Goal: Find specific page/section: Find specific page/section

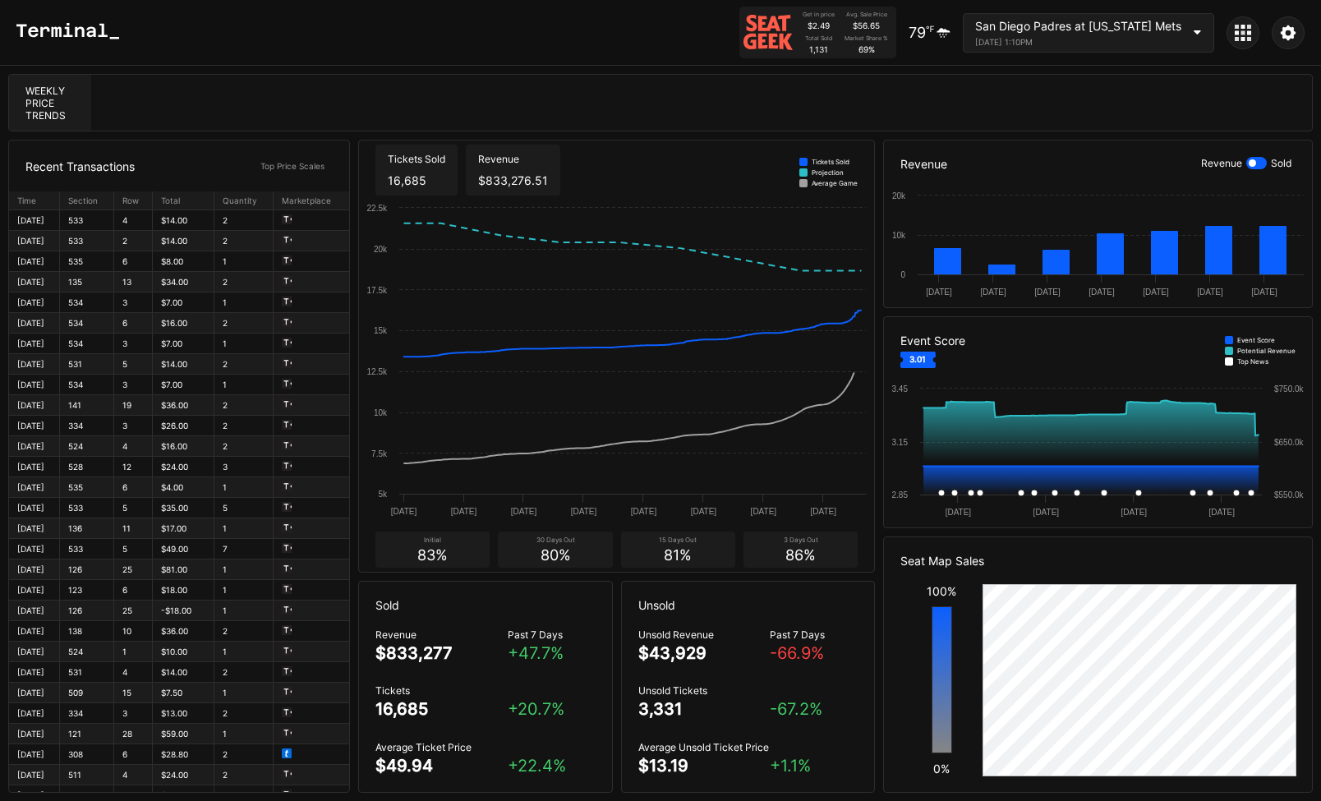
click at [1148, 31] on div "San Diego Padres at [US_STATE] Mets" at bounding box center [1078, 26] width 206 height 14
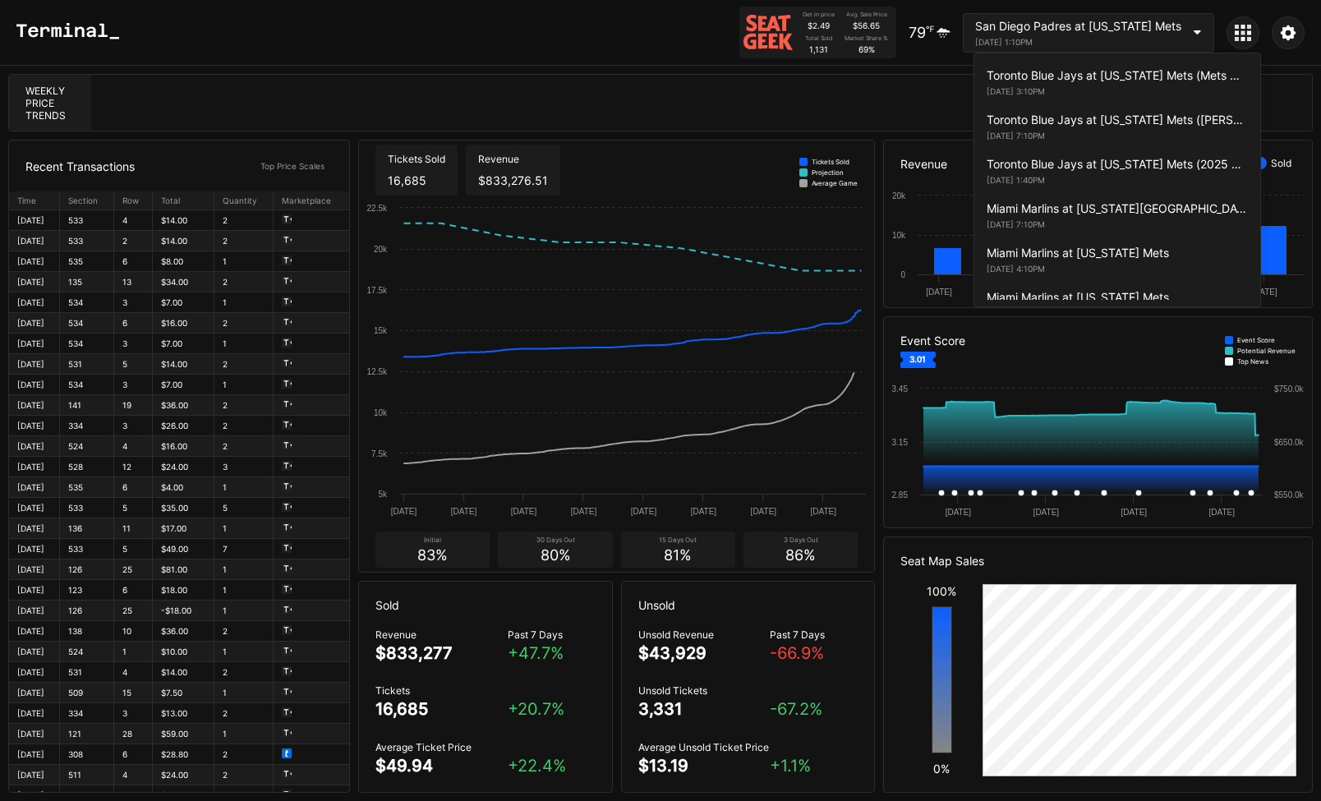
scroll to position [3391, 0]
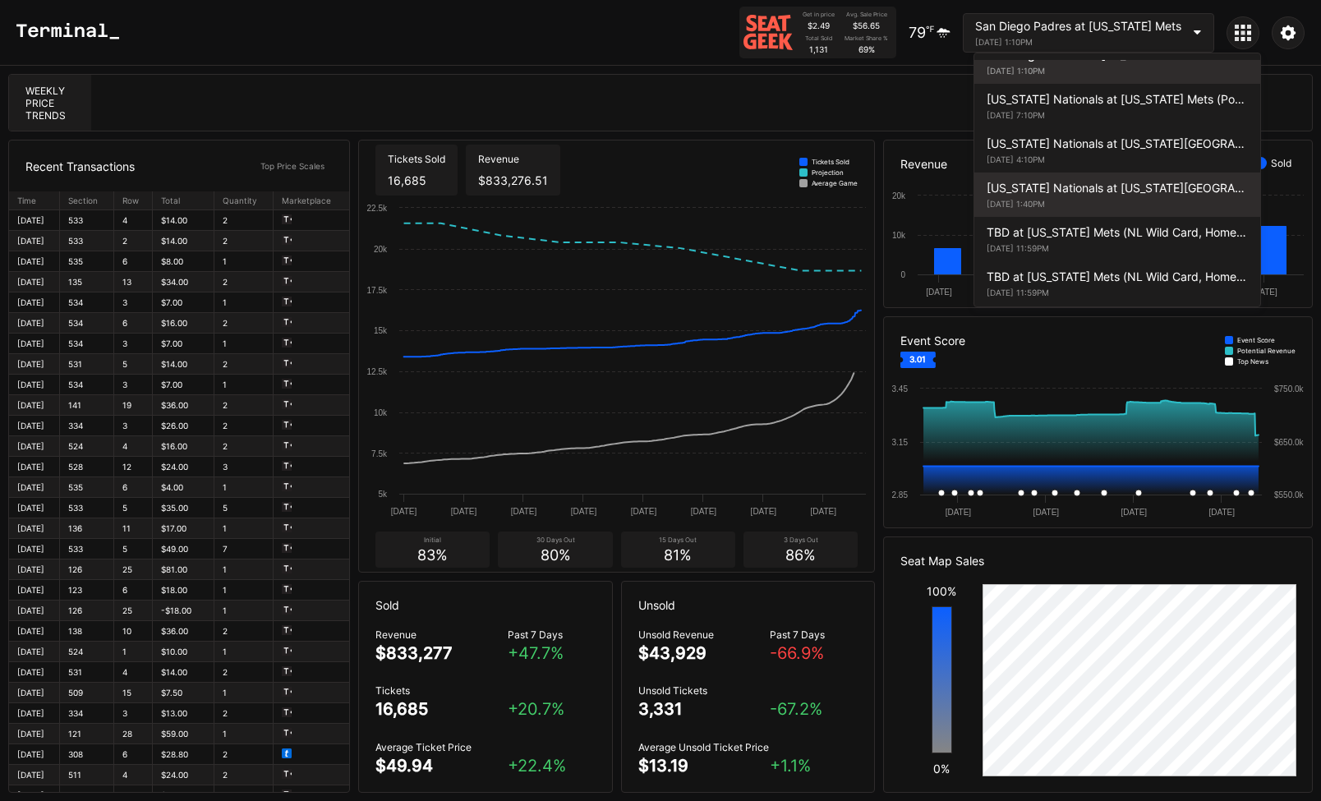
click at [1124, 209] on div "September 21, 2025 1:40PM" at bounding box center [1116, 204] width 261 height 10
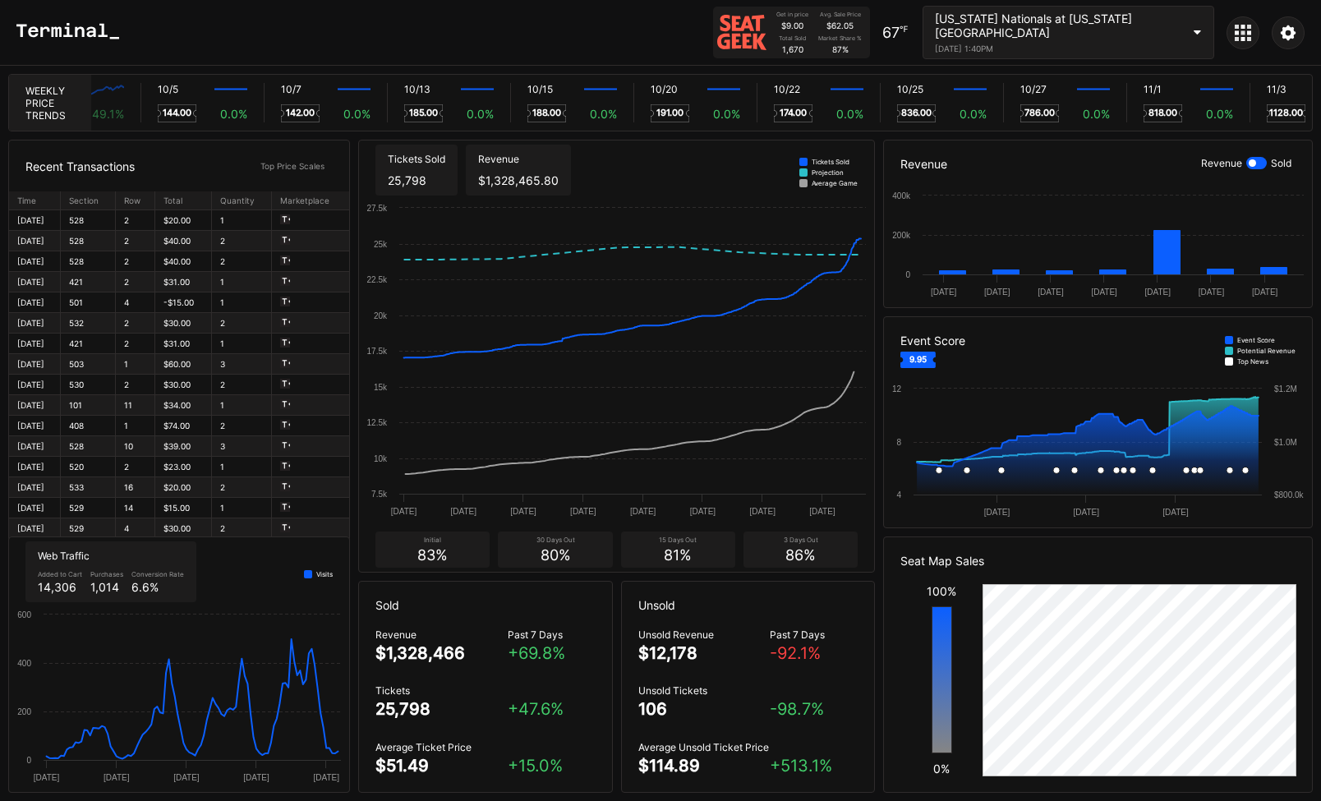
scroll to position [0, 9808]
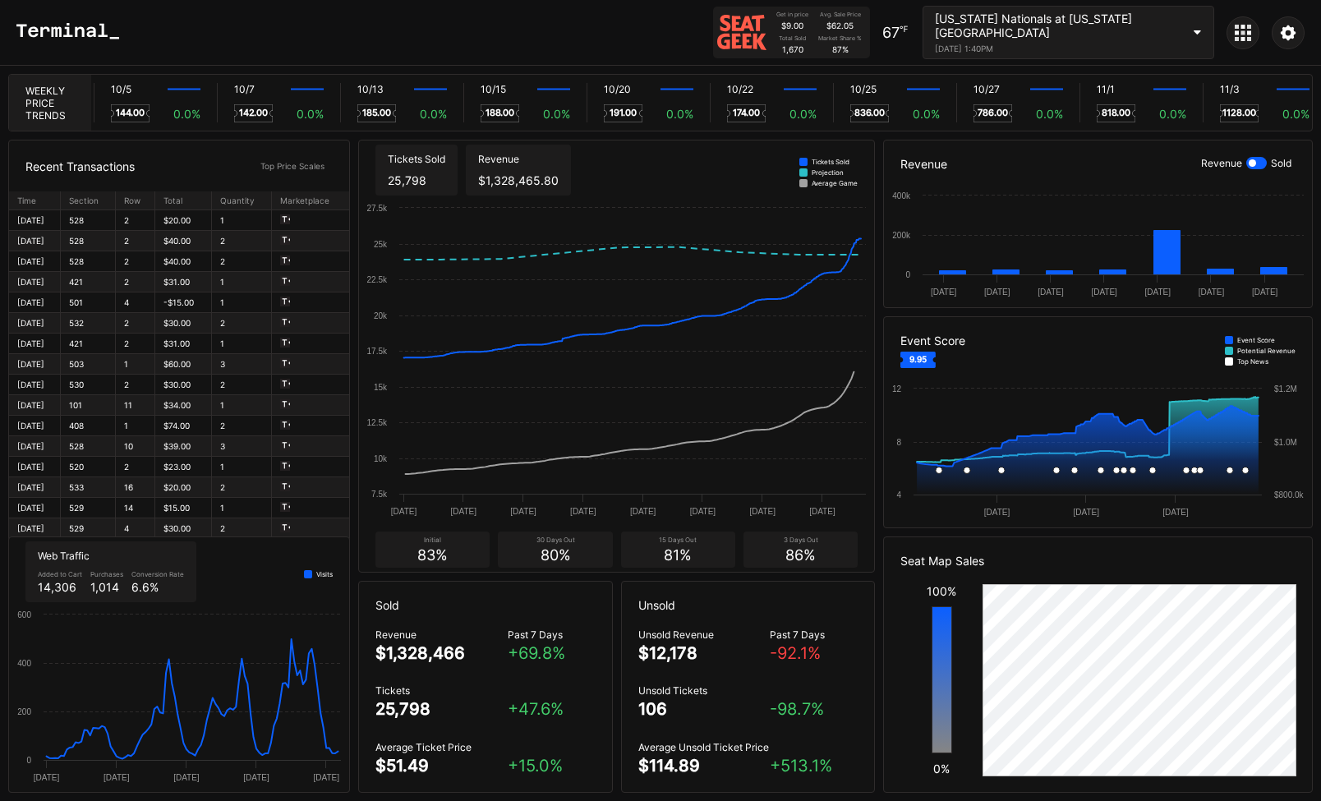
click at [1162, 30] on div "[US_STATE] Nationals at [US_STATE][GEOGRAPHIC_DATA]" at bounding box center [1058, 25] width 246 height 28
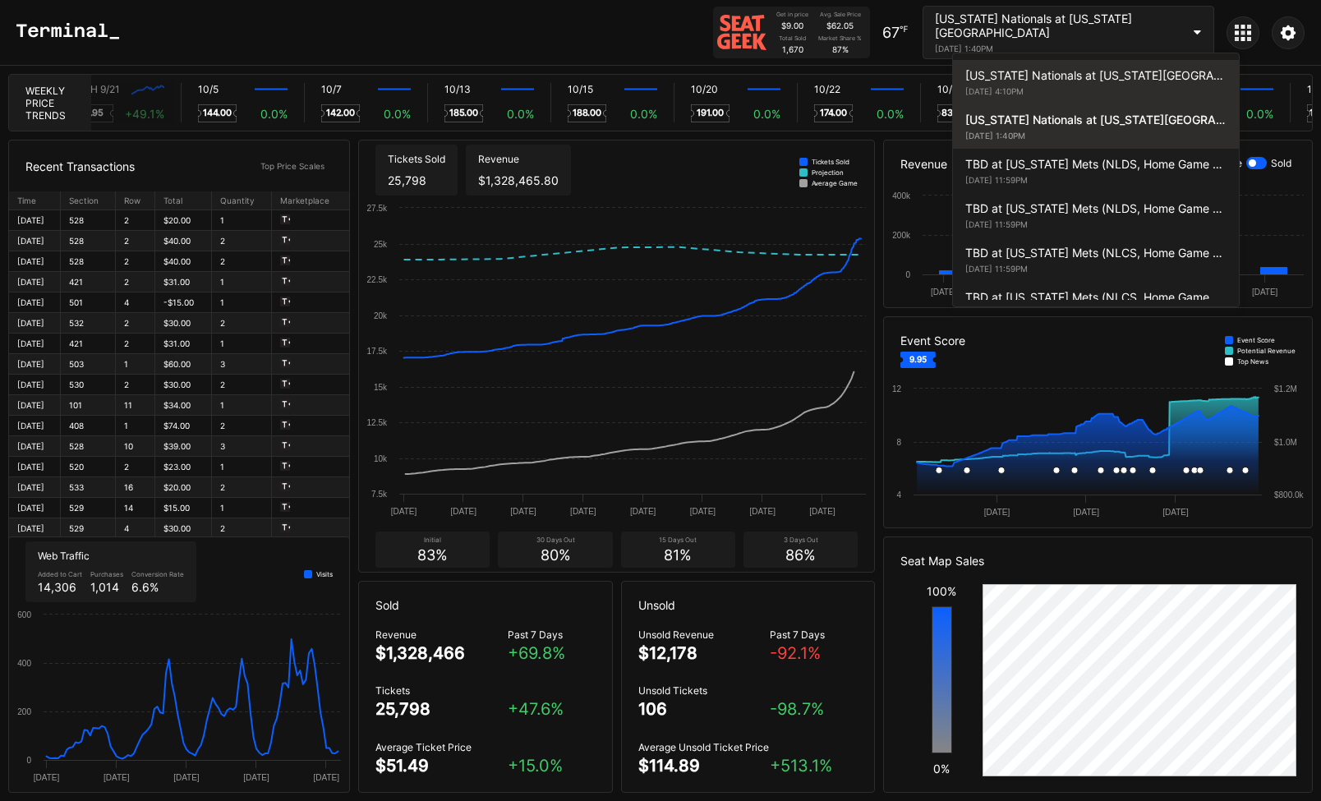
scroll to position [0, 9769]
click at [1128, 96] on div "September 20, 2025 4:10PM" at bounding box center [1095, 91] width 261 height 10
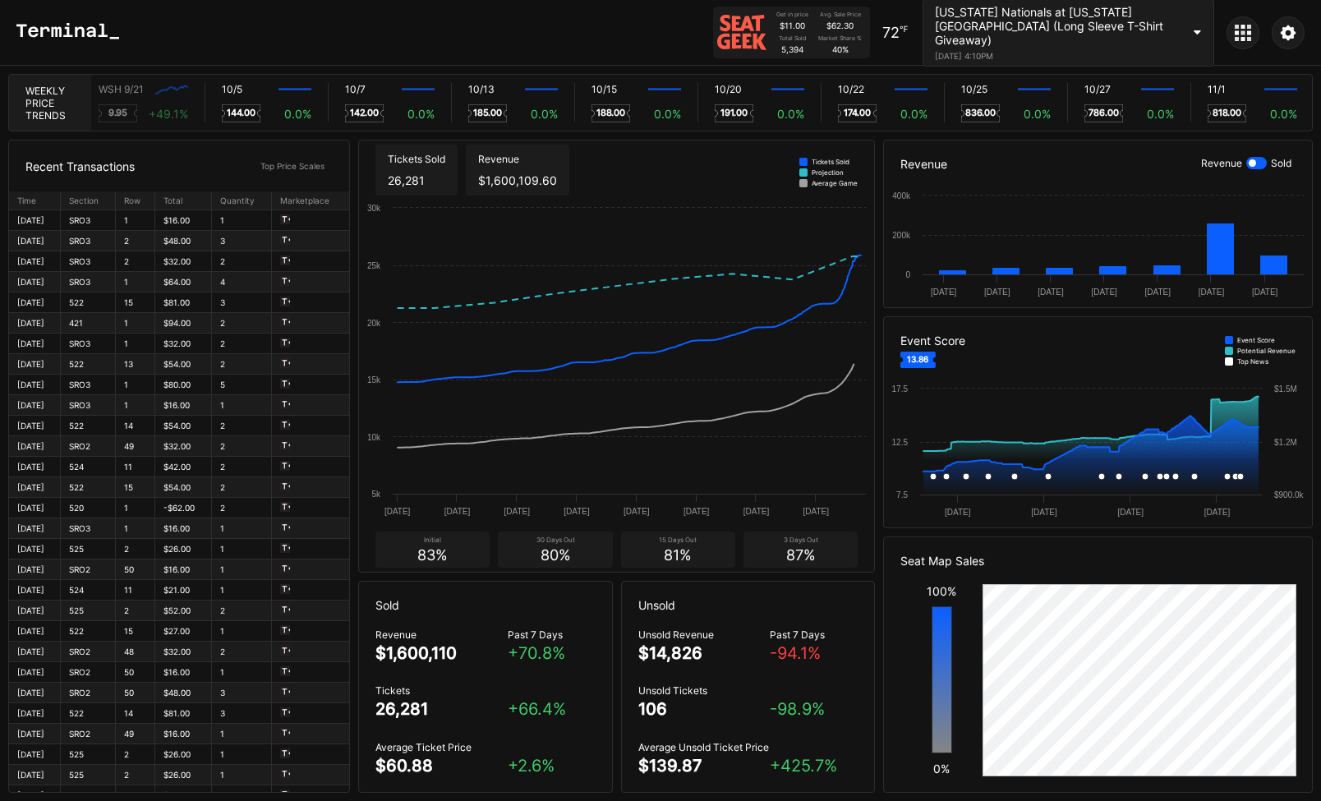
click at [1187, 34] on div "Washington Nationals at New York Mets (Long Sleeve T-Shirt Giveaway) September …" at bounding box center [1068, 32] width 292 height 67
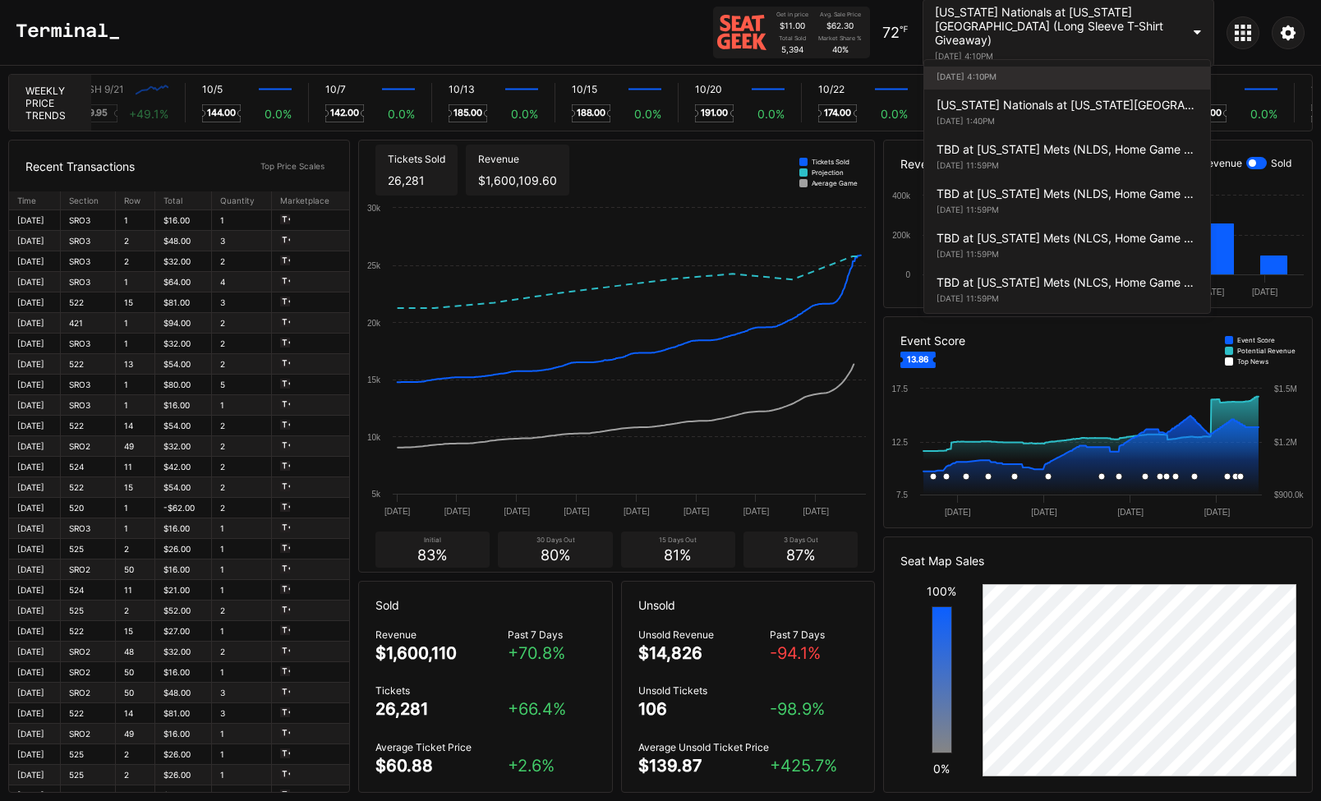
scroll to position [0, 9763]
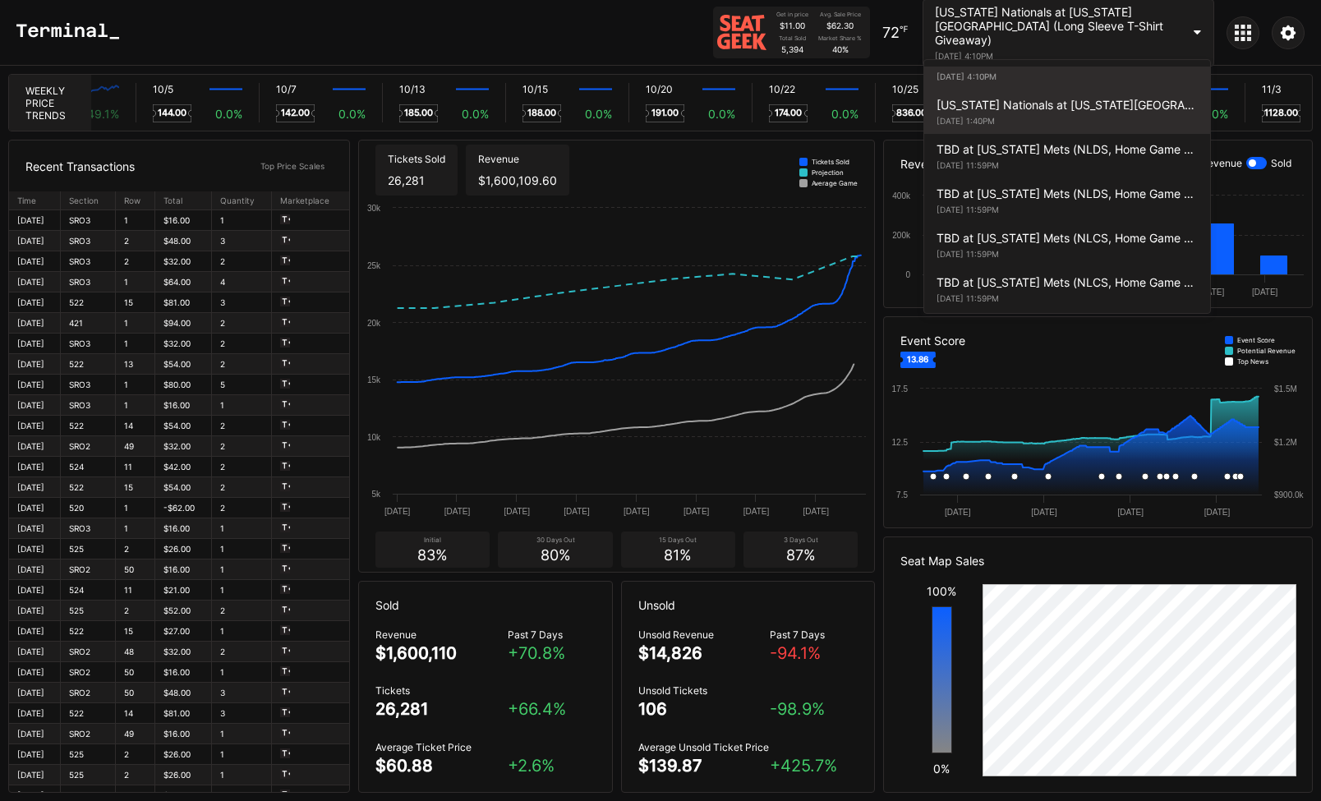
click at [1051, 126] on div "September 21, 2025 1:40PM" at bounding box center [1066, 121] width 261 height 10
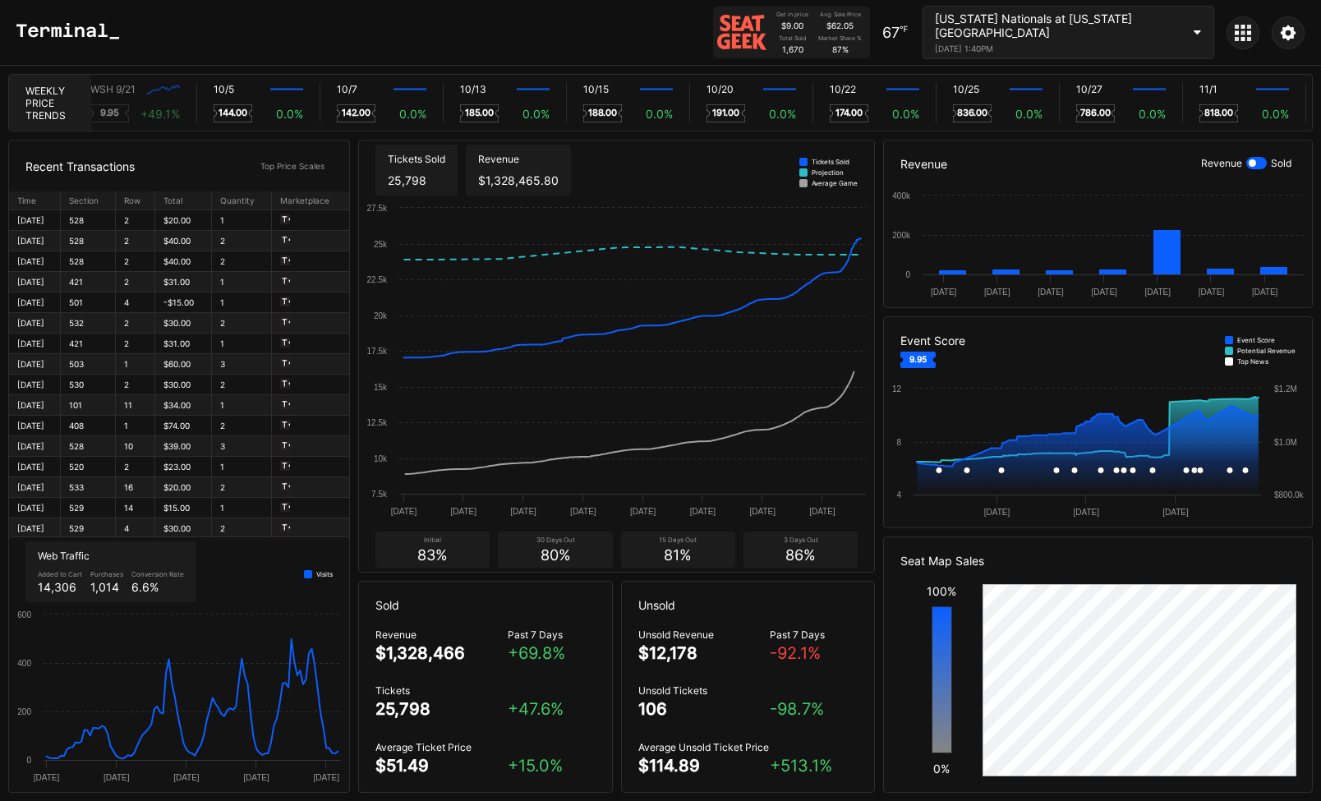
scroll to position [0, 9752]
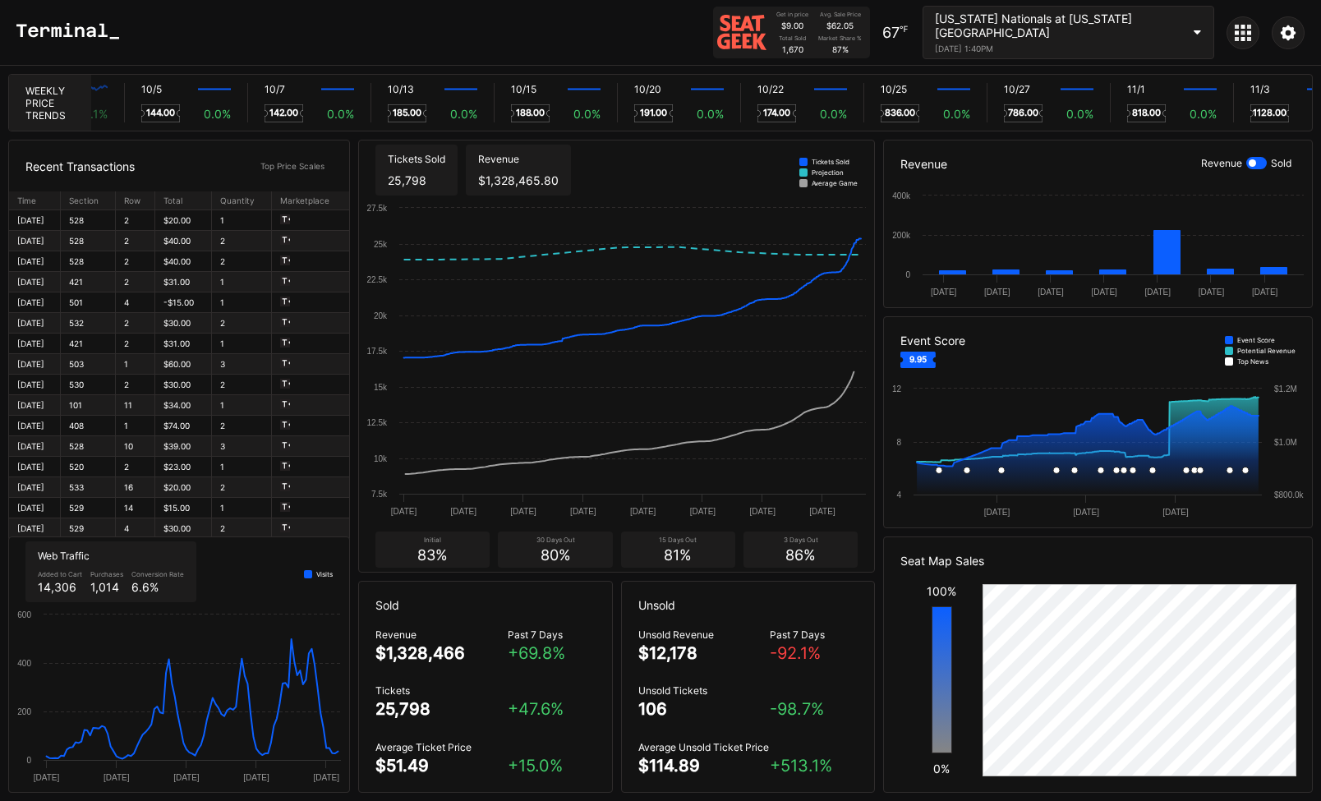
click at [1160, 30] on div "[US_STATE] Nationals at [US_STATE][GEOGRAPHIC_DATA]" at bounding box center [1058, 25] width 246 height 28
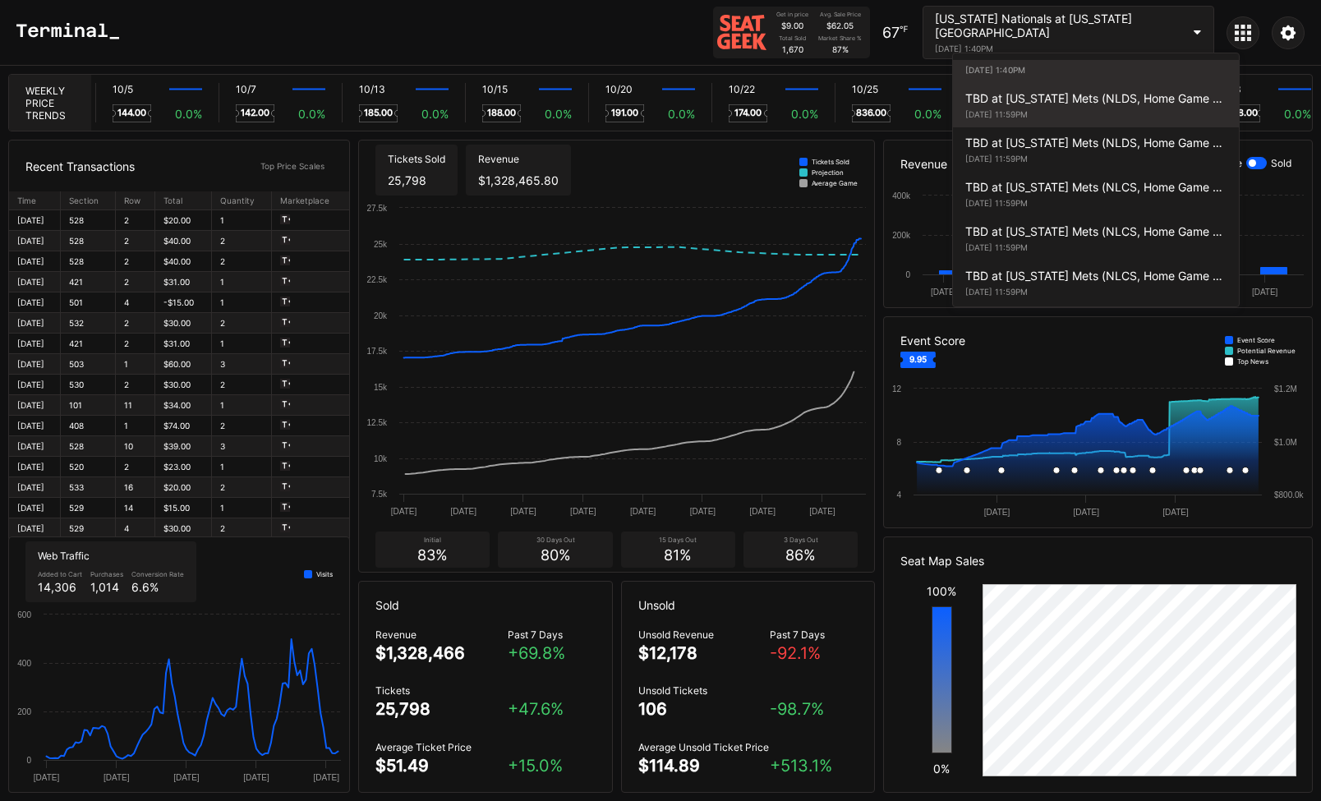
scroll to position [0, 9855]
click at [1142, 105] on div "TBD at [US_STATE] Mets (NLDS, Home Game 1) (If Necessary) (Date TBD)" at bounding box center [1095, 98] width 261 height 14
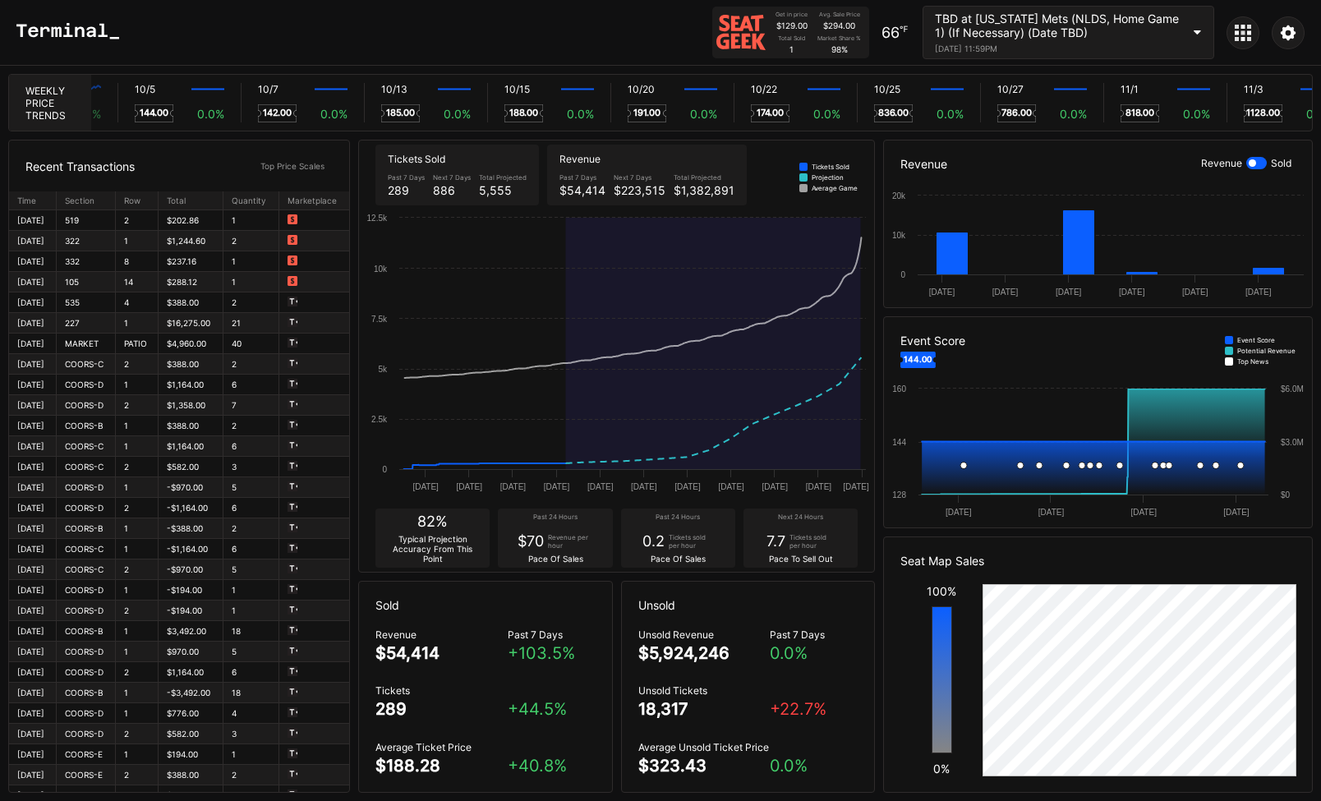
scroll to position [0, 9833]
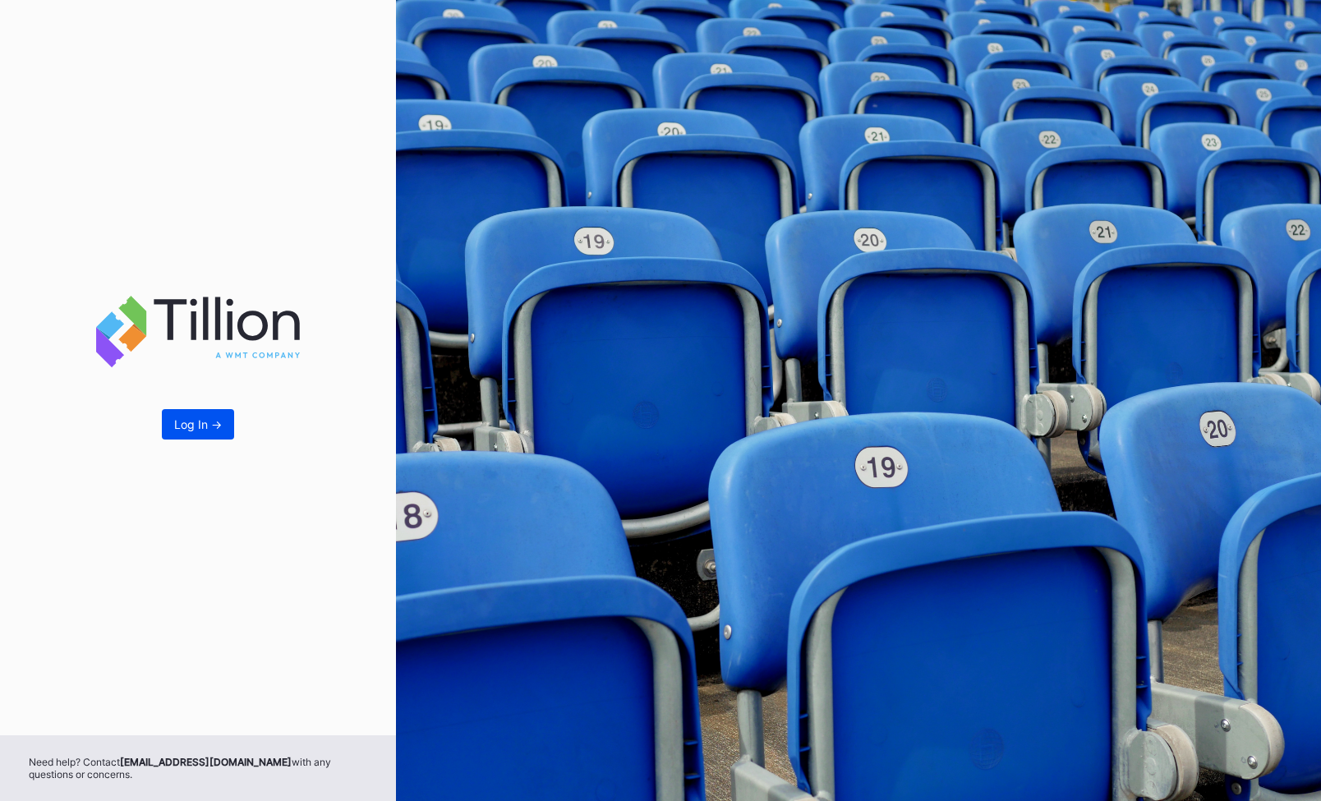
click at [218, 429] on div "Log In ->" at bounding box center [198, 424] width 48 height 14
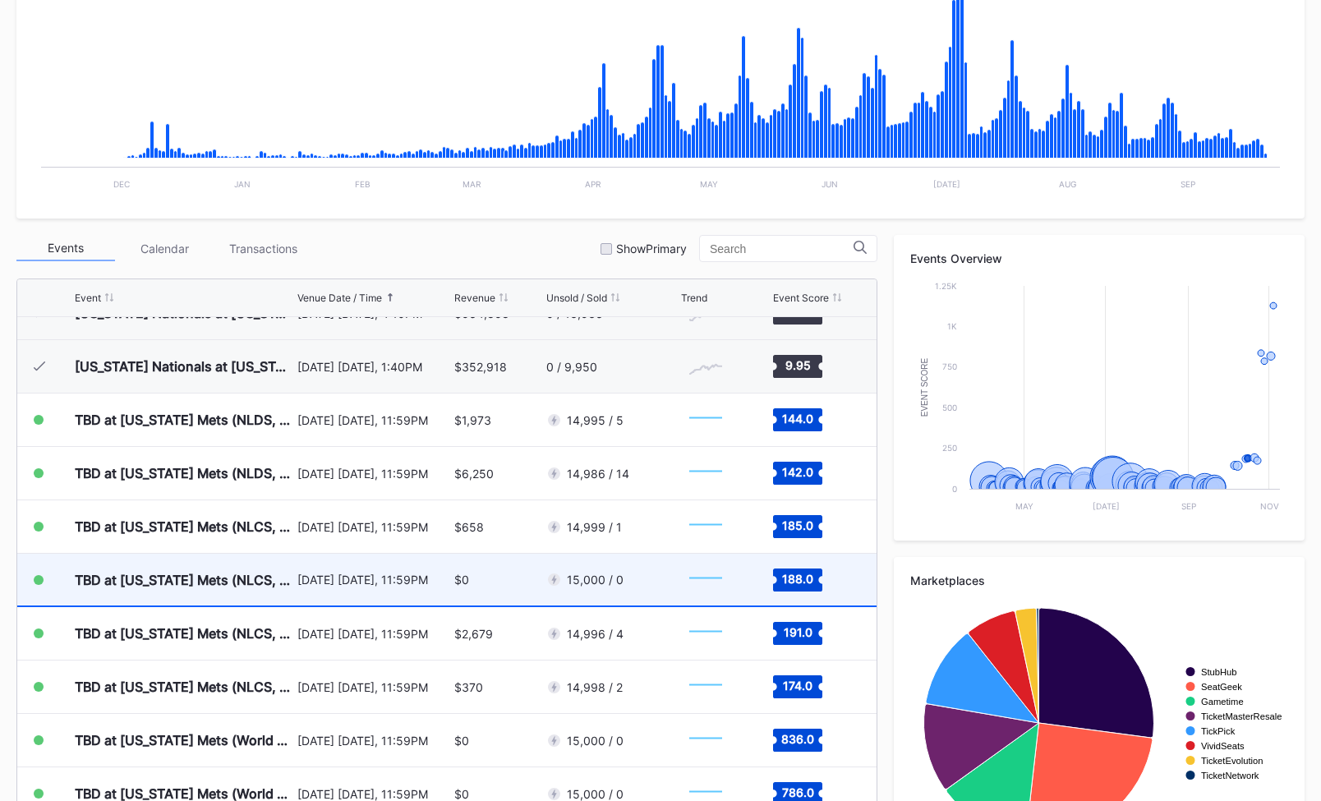
scroll to position [4165, 0]
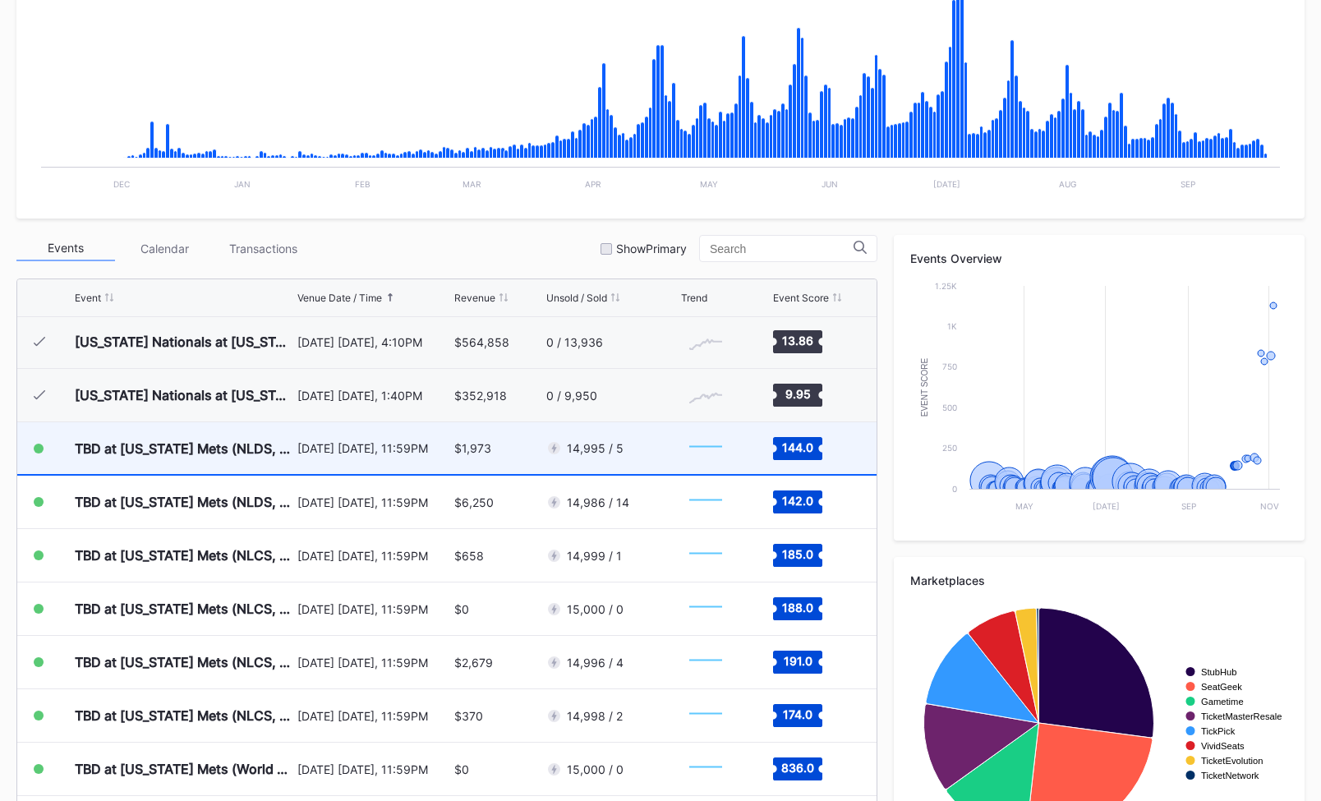
click at [223, 458] on div "TBD at [US_STATE] Mets (NLDS, Home Game 1) (If Necessary) (Date TBD)" at bounding box center [184, 448] width 218 height 52
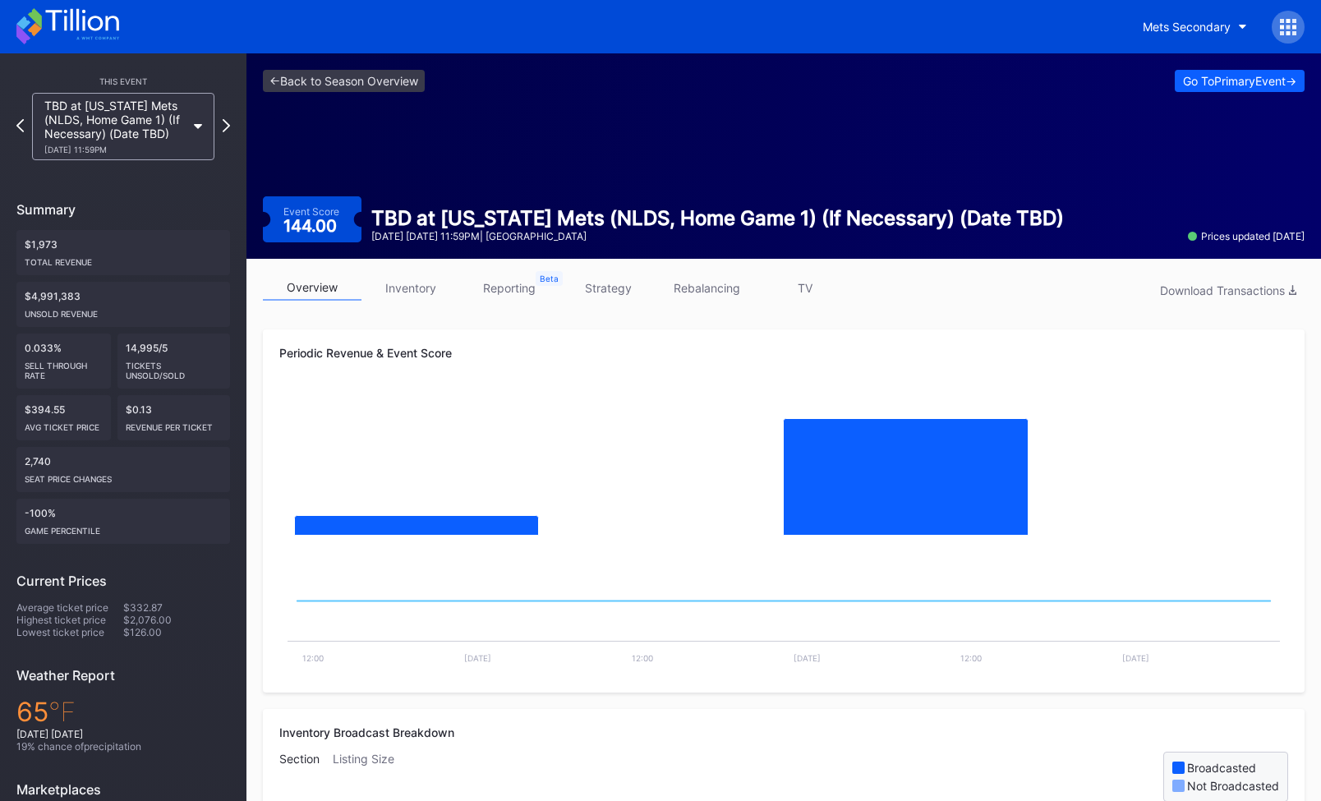
click at [1096, 35] on div "Mets Secondary" at bounding box center [660, 26] width 1321 height 53
click at [1175, 24] on div "Mets Secondary" at bounding box center [1186, 27] width 88 height 14
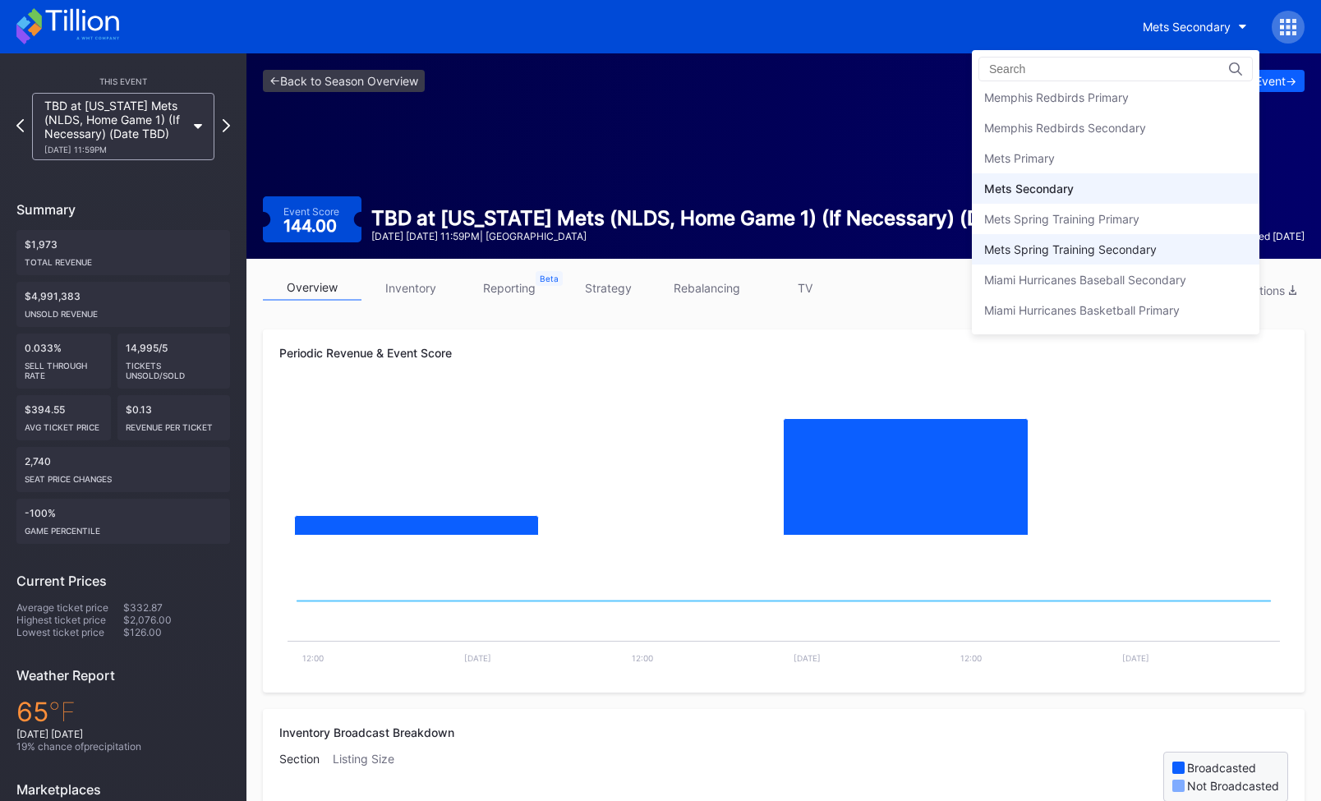
scroll to position [2493, 0]
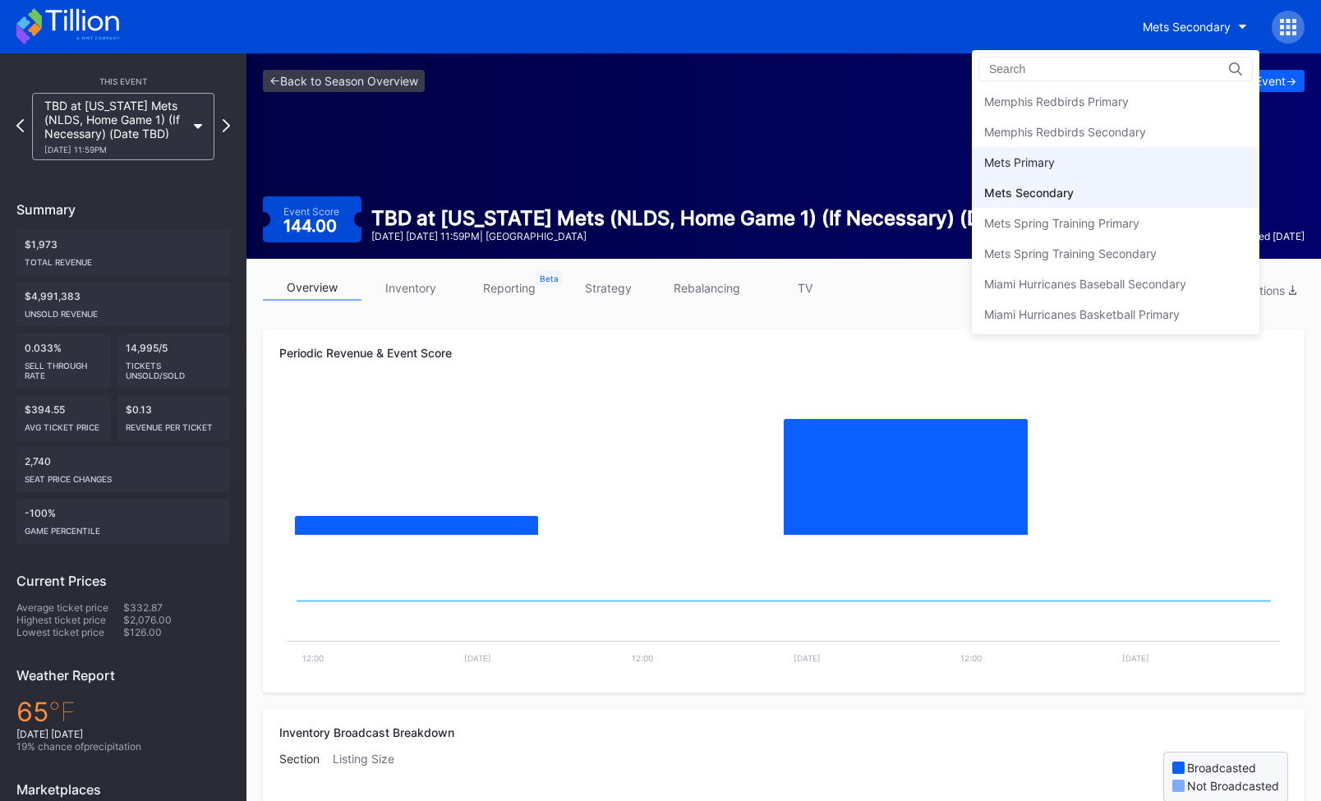
click at [1095, 149] on div "Mets Primary" at bounding box center [1115, 162] width 287 height 30
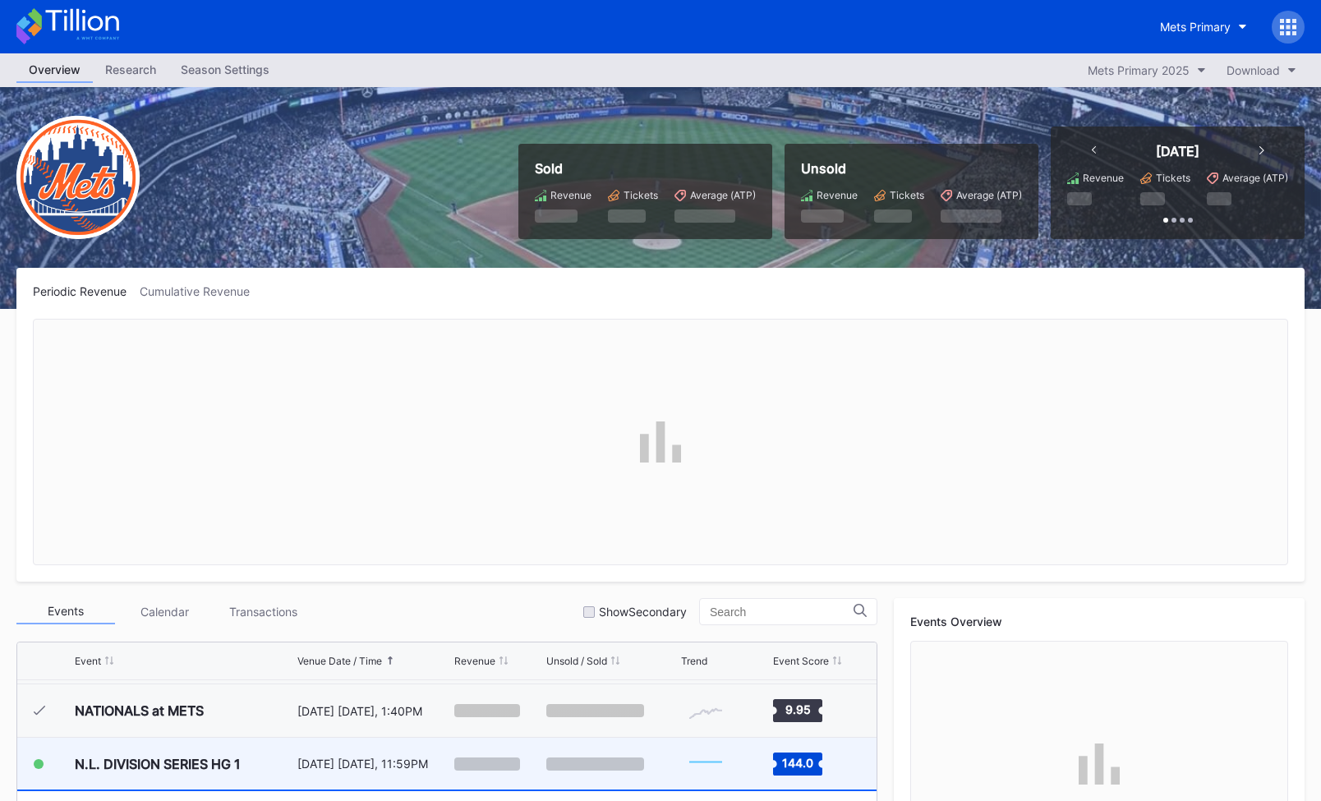
scroll to position [4217, 0]
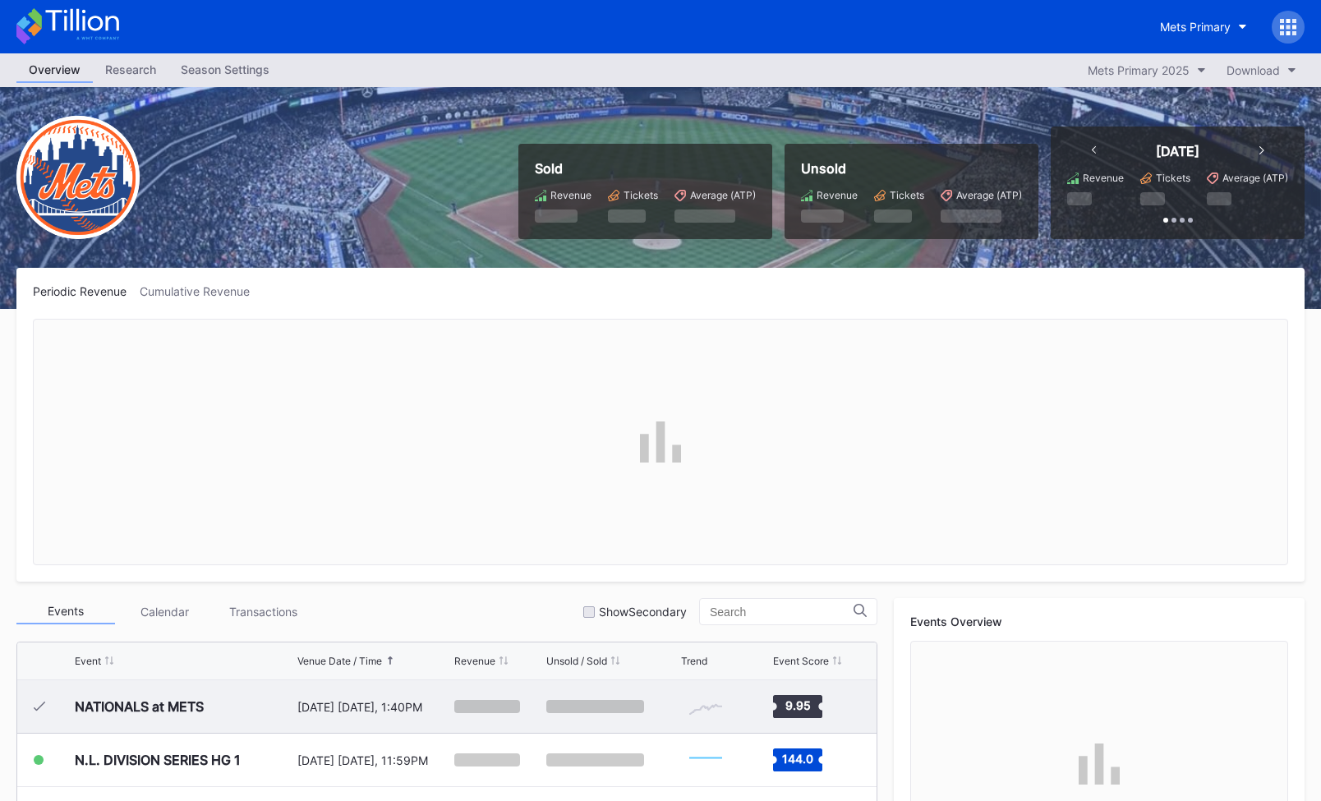
click at [237, 704] on div "NATIONALS at METS" at bounding box center [184, 706] width 218 height 53
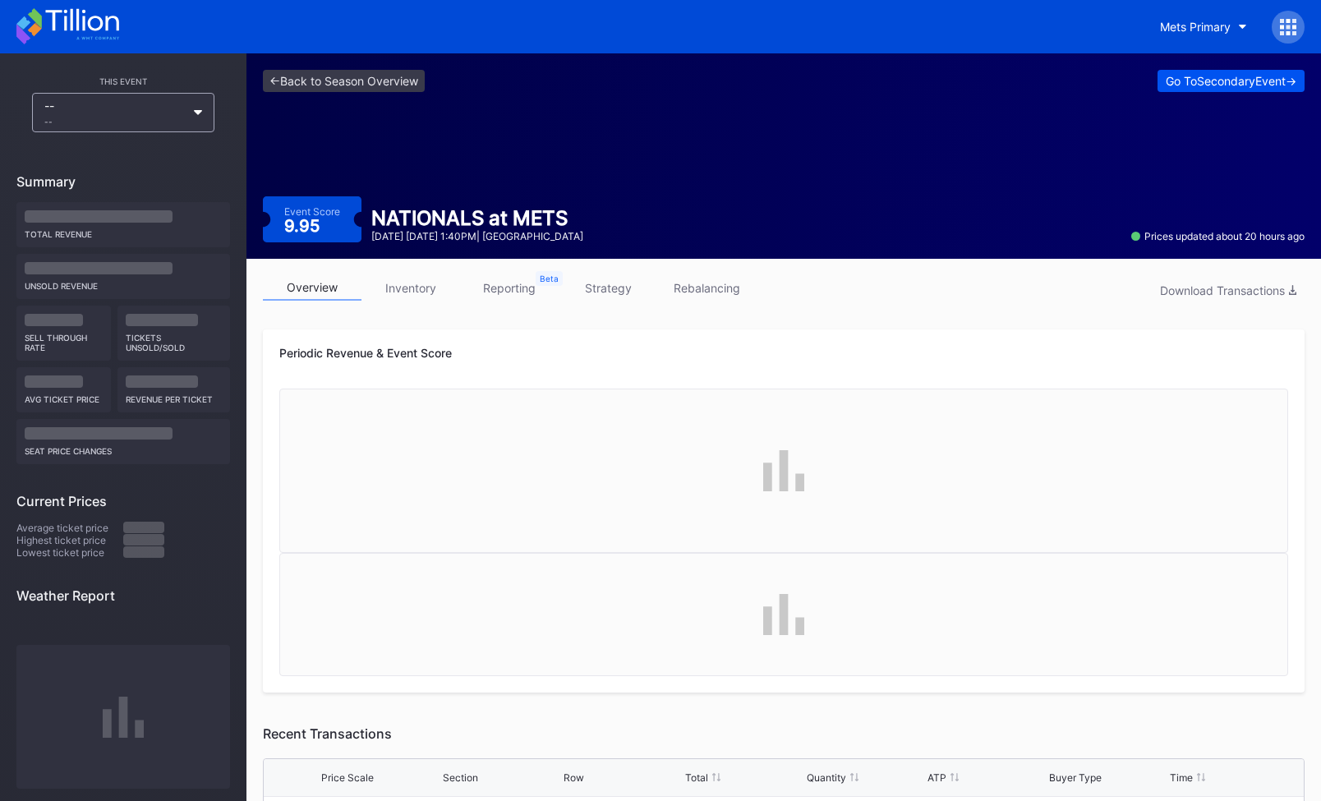
click at [1207, 80] on div "Go To Secondary Event ->" at bounding box center [1230, 81] width 131 height 14
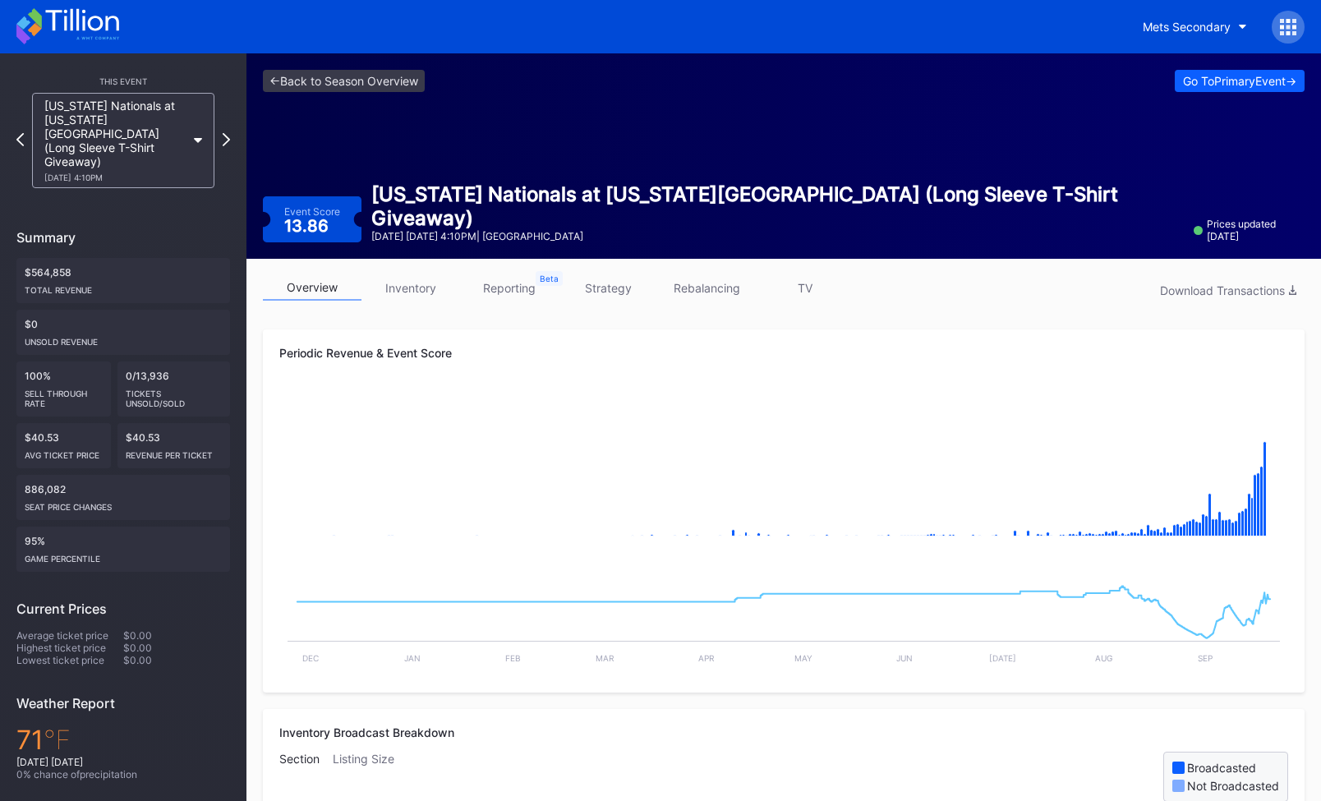
click at [211, 131] on div "[US_STATE] Nationals at [US_STATE] Mets (Long Sleeve T-Shirt Giveaway) [DATE] 4…" at bounding box center [123, 140] width 182 height 95
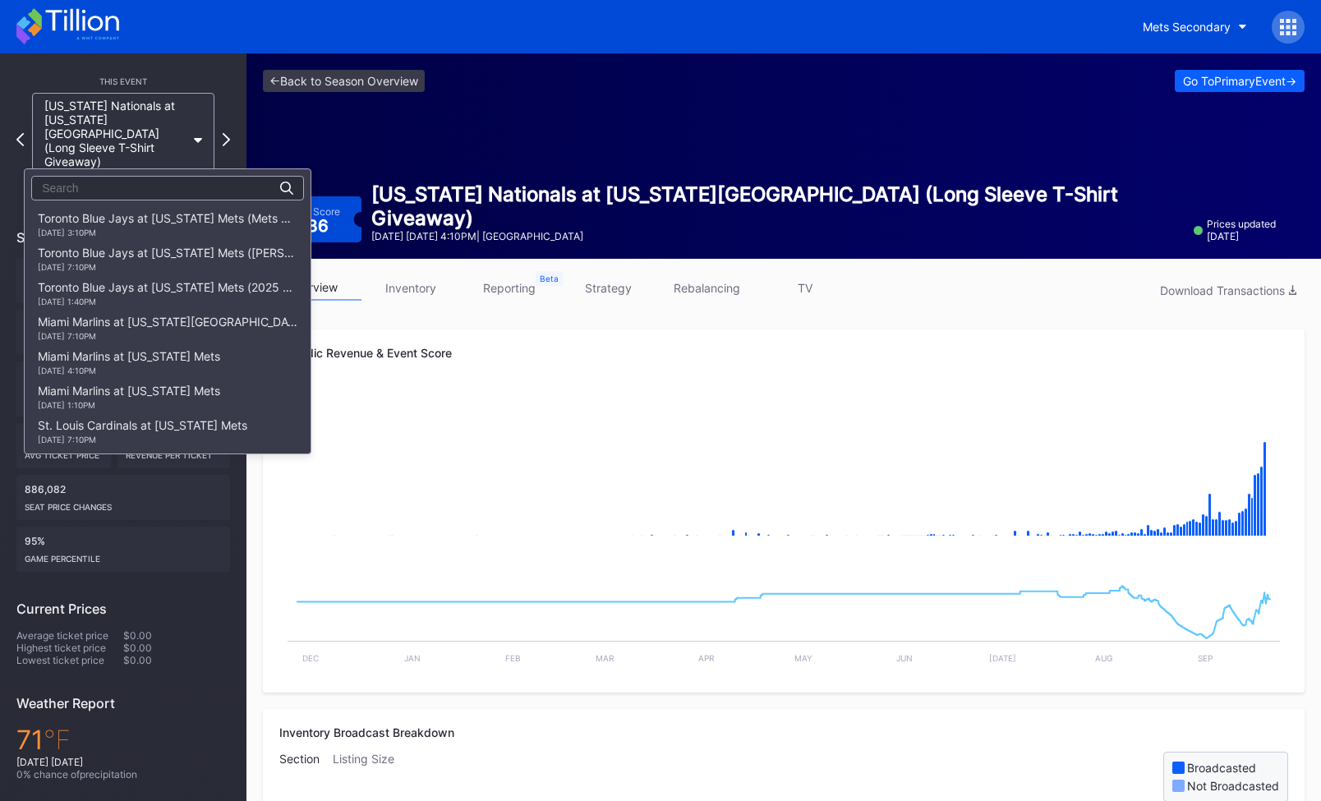
scroll to position [2712, 0]
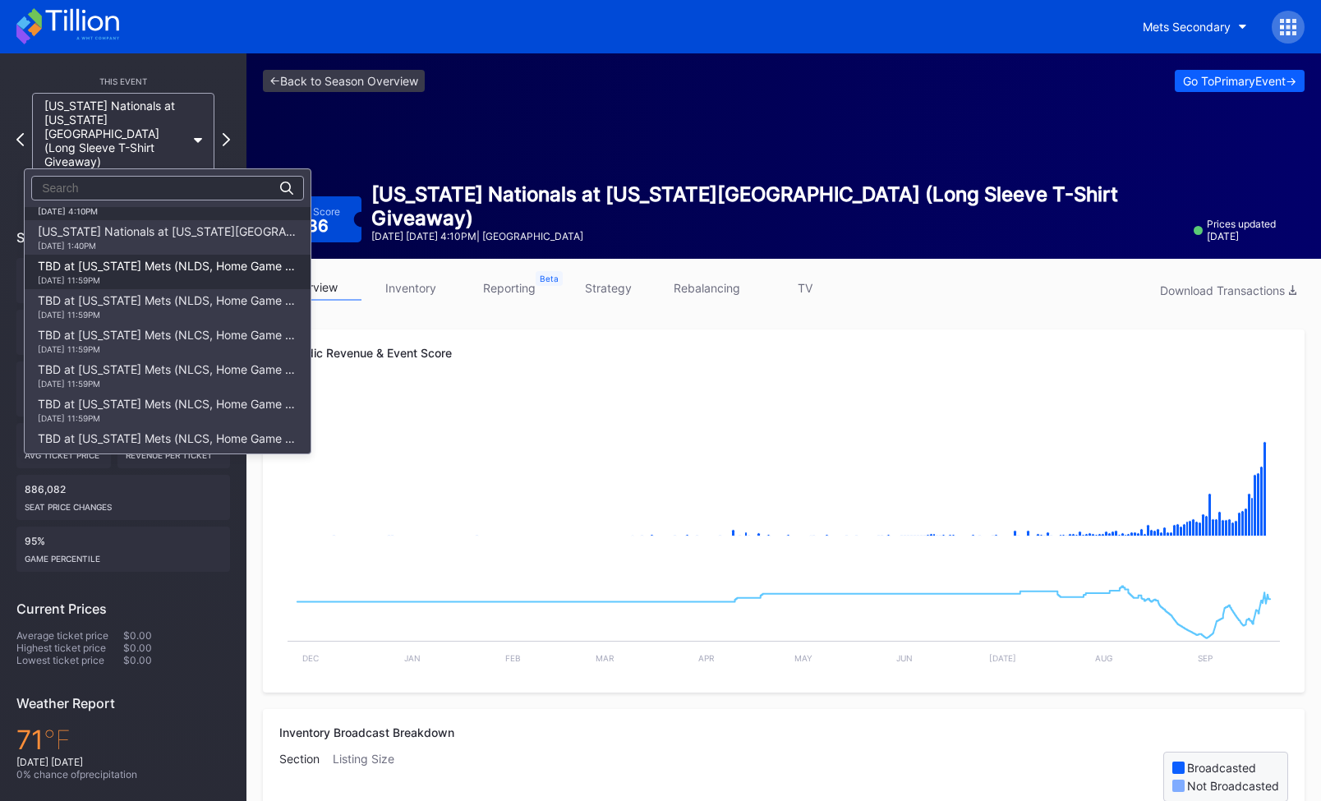
click at [203, 285] on div "[DATE] 11:59PM" at bounding box center [168, 280] width 260 height 10
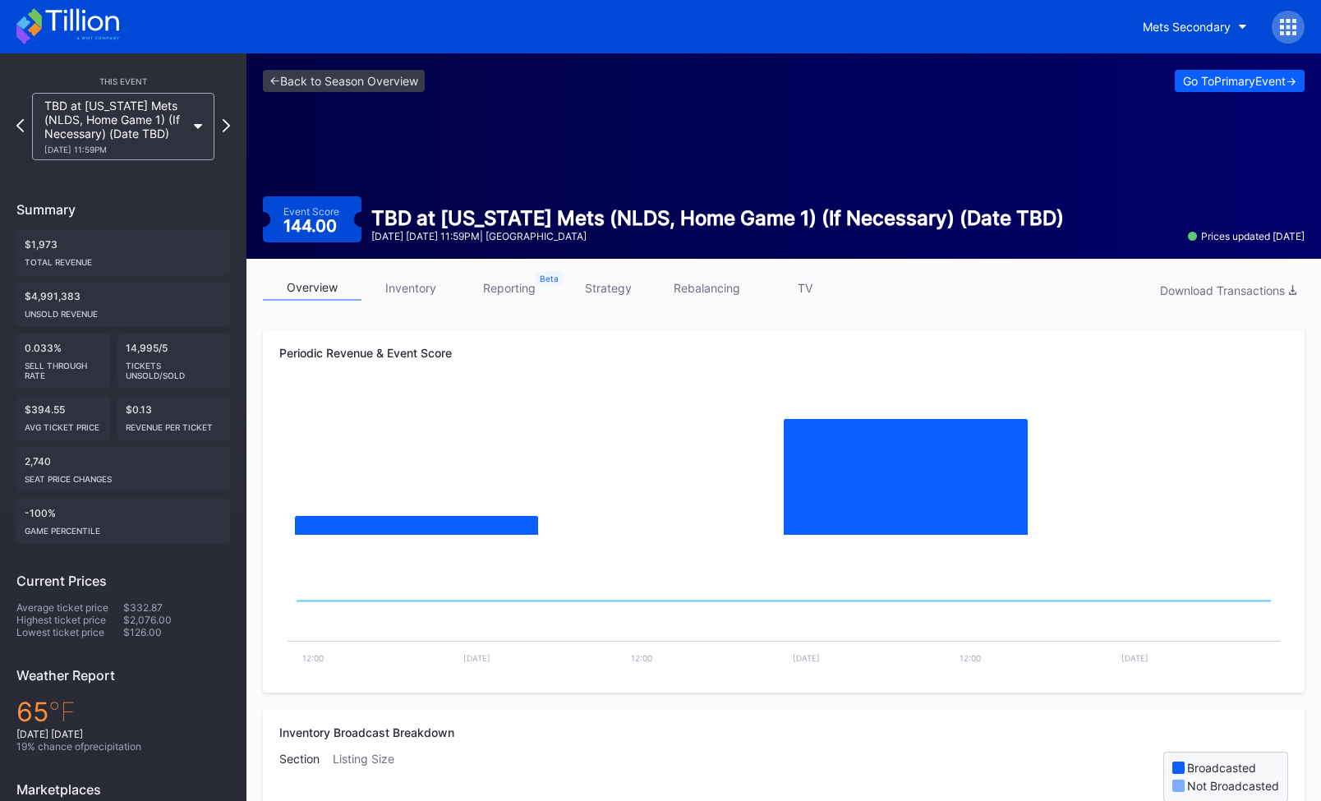
click at [1284, 20] on icon at bounding box center [1287, 27] width 16 height 16
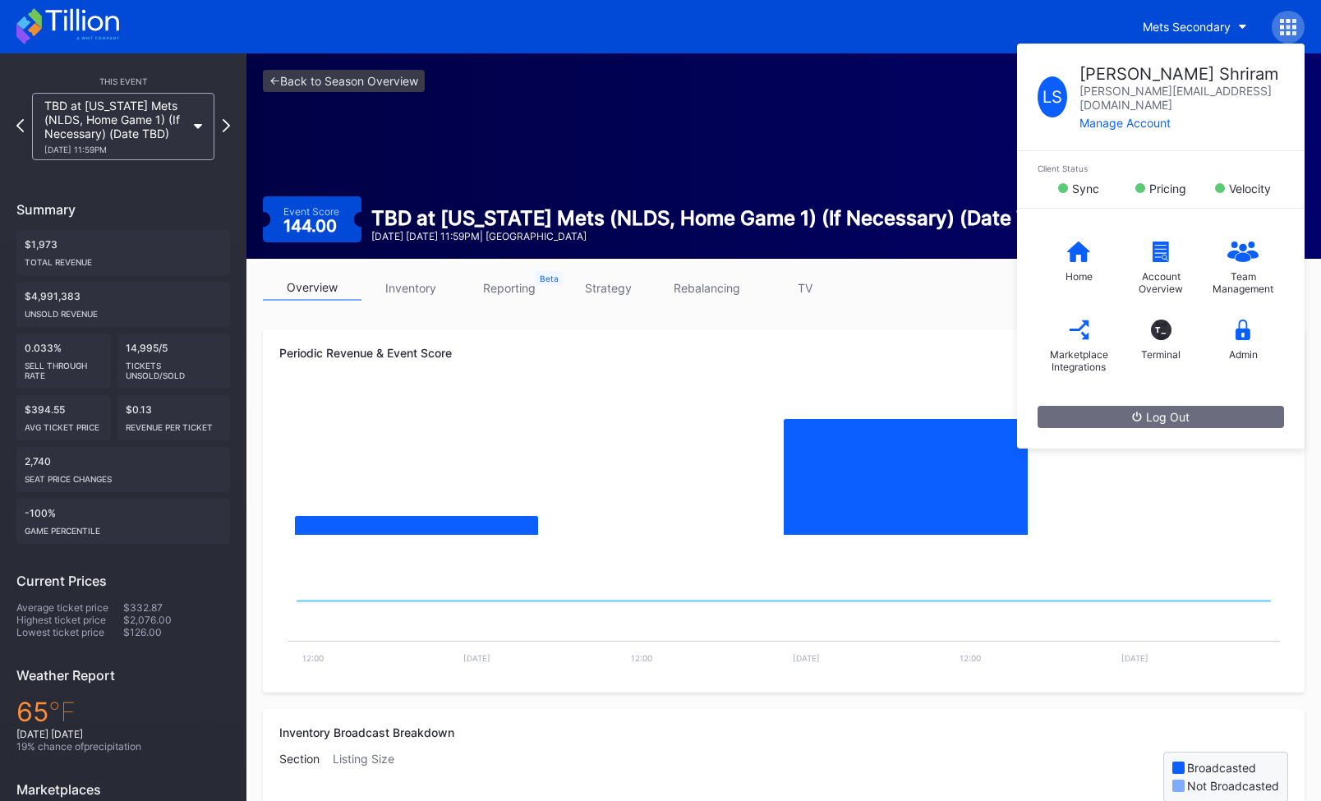
click at [941, 94] on div "<- Back to Season Overview Go To Primary Event -> Event Score 144.00 TBD at New…" at bounding box center [783, 155] width 1074 height 205
